Goal: Navigation & Orientation: Find specific page/section

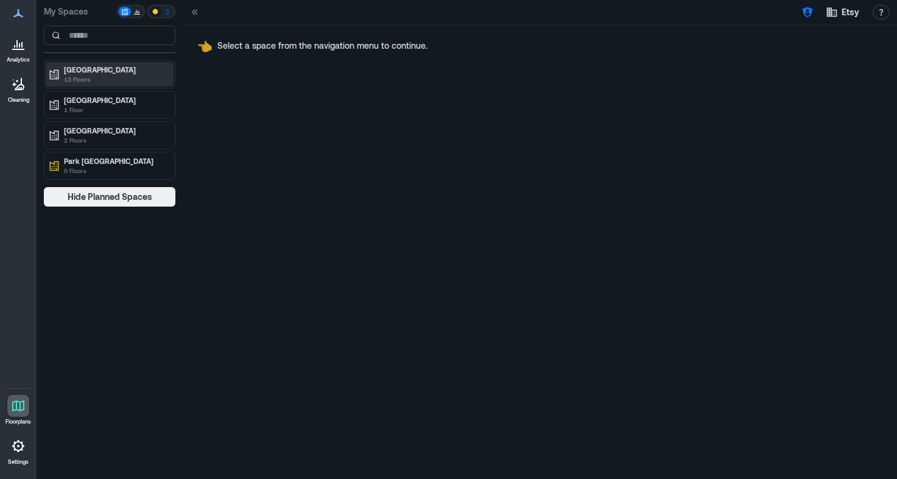
click at [95, 68] on p "[GEOGRAPHIC_DATA]" at bounding box center [115, 70] width 102 height 10
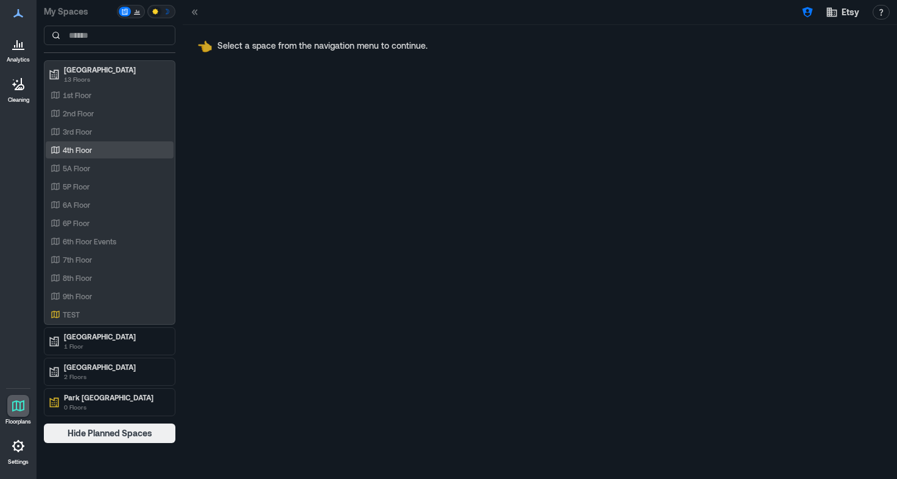
click at [110, 150] on div "4th Floor" at bounding box center [107, 150] width 118 height 12
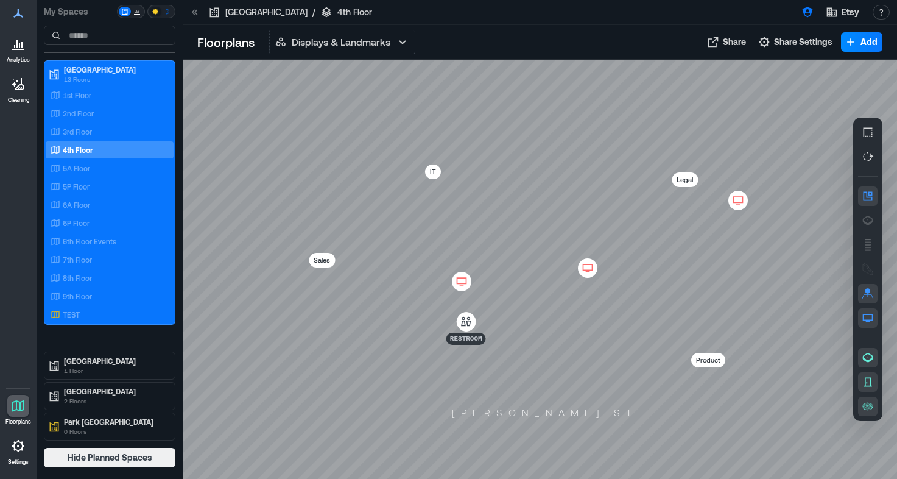
click at [738, 203] on icon at bounding box center [738, 200] width 15 height 12
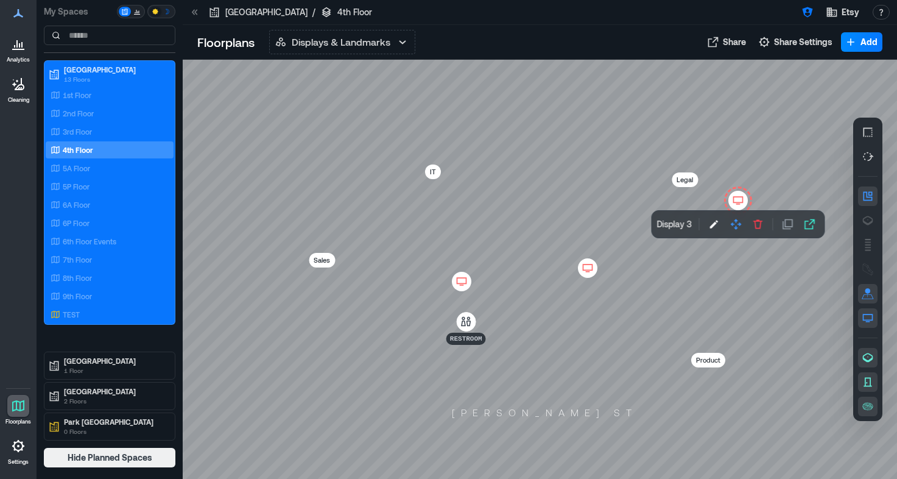
click at [590, 268] on icon at bounding box center [588, 268] width 15 height 12
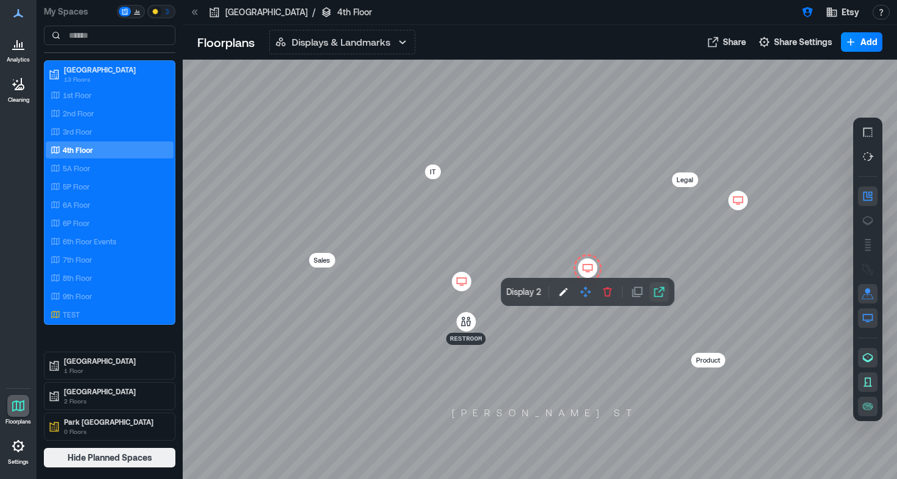
click at [661, 287] on icon "button" at bounding box center [660, 292] width 10 height 10
click at [743, 202] on icon at bounding box center [738, 200] width 10 height 7
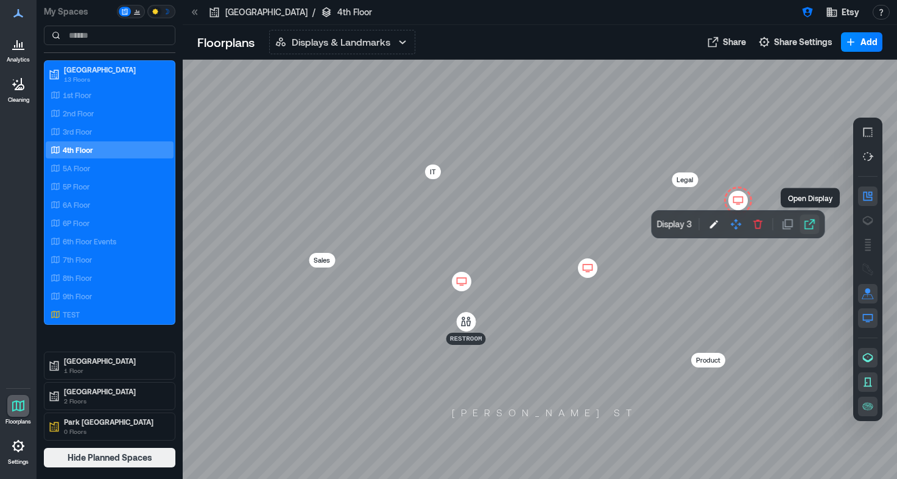
click at [812, 222] on icon "button" at bounding box center [810, 224] width 10 height 10
click at [465, 283] on icon at bounding box center [462, 281] width 10 height 7
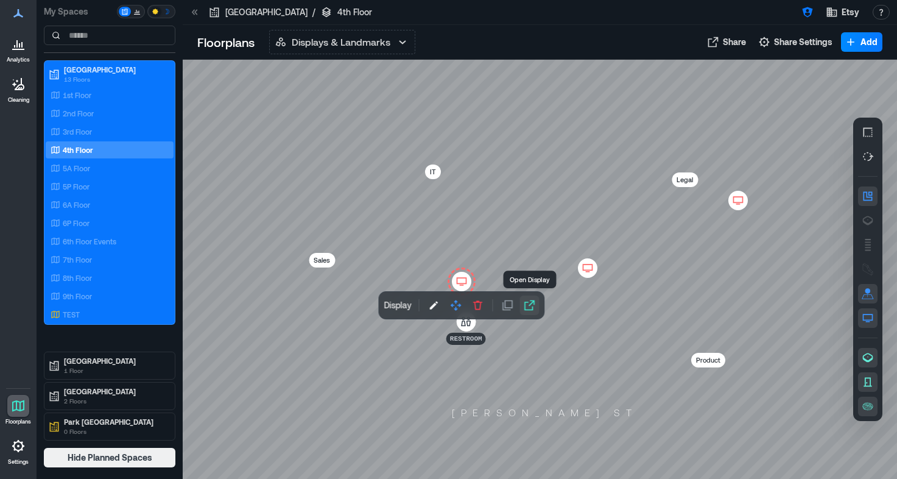
click at [529, 303] on icon "button" at bounding box center [529, 305] width 12 height 12
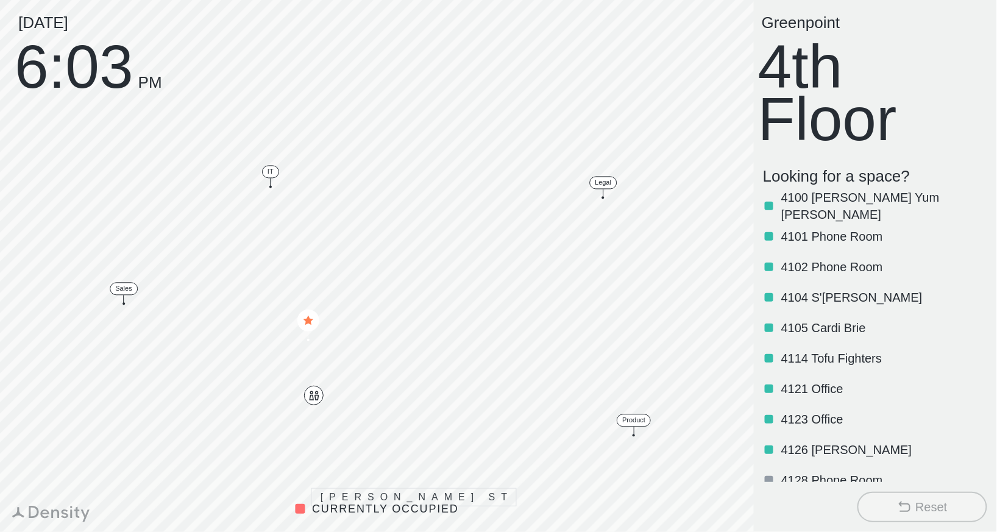
drag, startPoint x: 802, startPoint y: 68, endPoint x: 779, endPoint y: 213, distance: 146.1
click at [870, 211] on p "4100 [PERSON_NAME] Yum [PERSON_NAME]" at bounding box center [882, 206] width 203 height 34
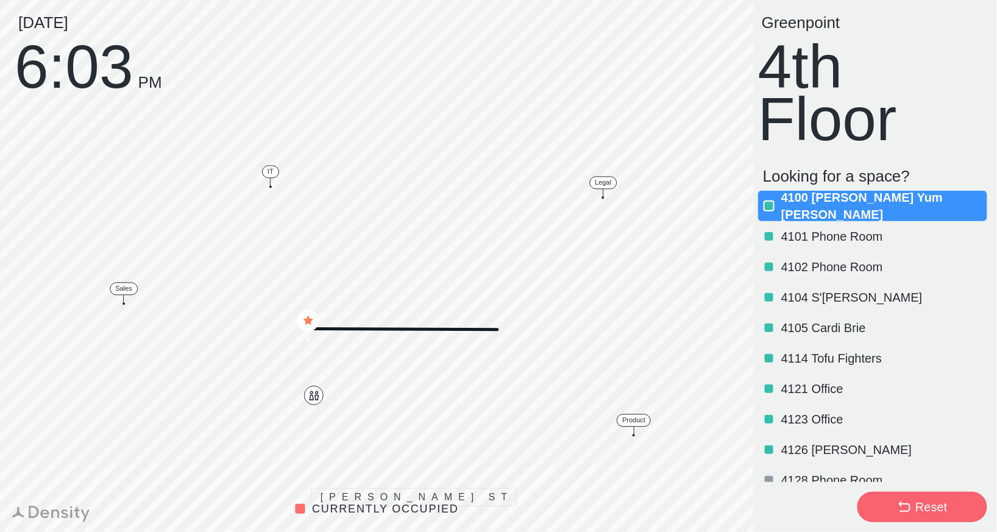
click at [933, 498] on div "Reset" at bounding box center [931, 506] width 32 height 17
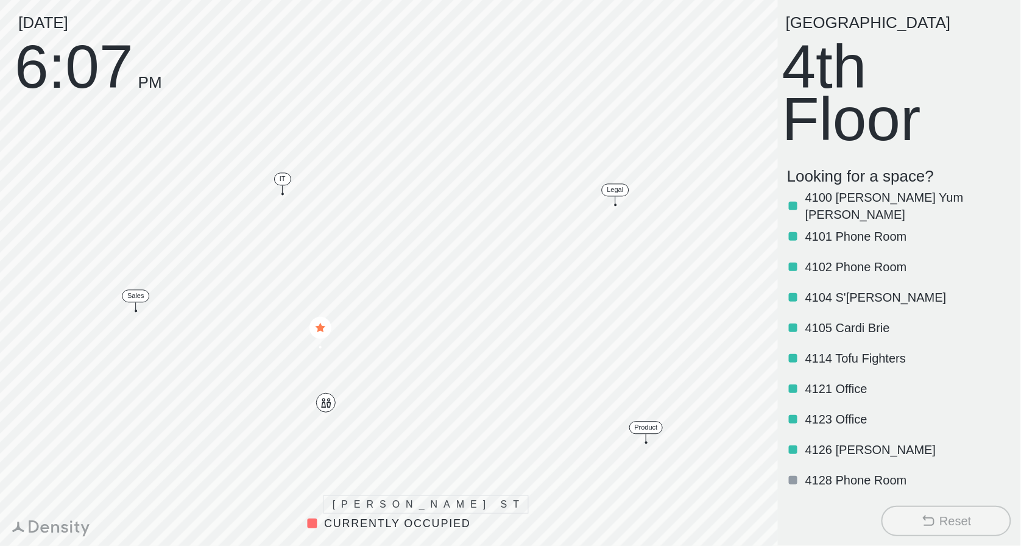
click at [835, 89] on div "Brooklyn 4th Floor" at bounding box center [899, 81] width 234 height 133
click at [102, 72] on div "[DATE] 6:07 PM" at bounding box center [88, 54] width 147 height 78
click at [886, 208] on p "4100 [PERSON_NAME] Yum [PERSON_NAME]" at bounding box center [906, 206] width 203 height 34
click at [867, 334] on p "4105 Cardi Brie" at bounding box center [906, 327] width 203 height 17
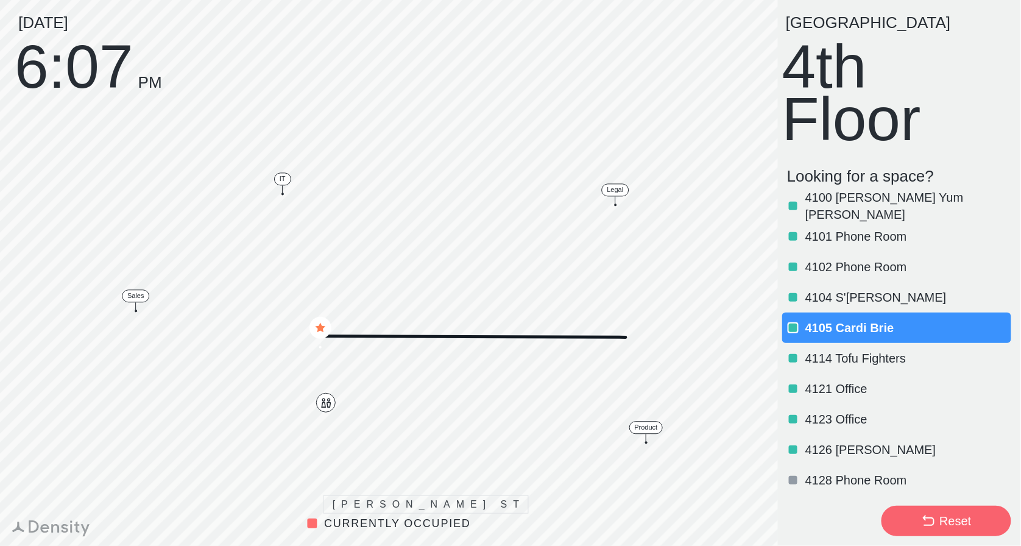
click at [922, 519] on icon at bounding box center [928, 521] width 15 height 15
